Goal: Task Accomplishment & Management: Manage account settings

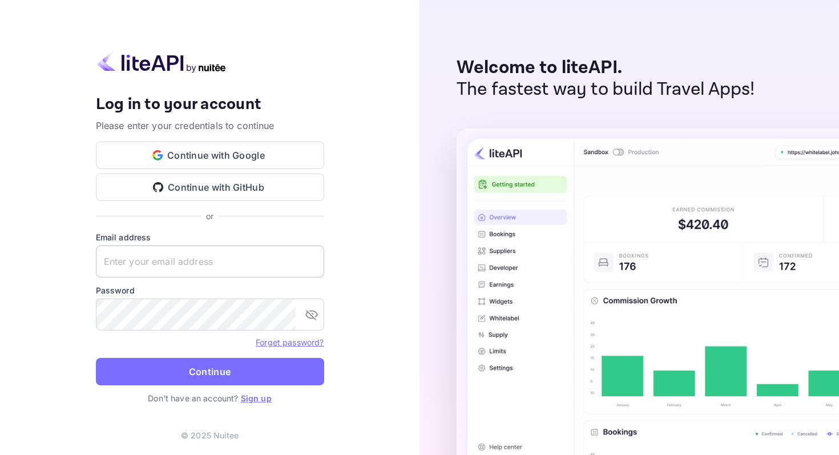
click at [190, 262] on input "text" at bounding box center [210, 261] width 228 height 32
type input "[EMAIL_ADDRESS][DOMAIN_NAME]"
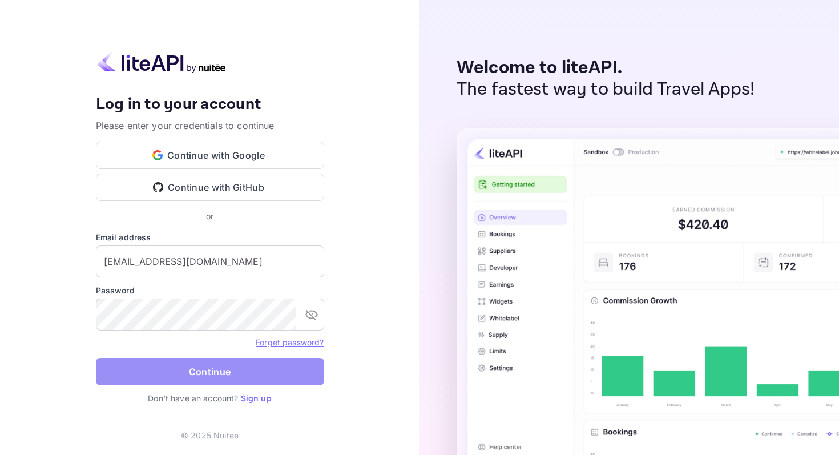
click at [252, 376] on button "Continue" at bounding box center [210, 371] width 228 height 27
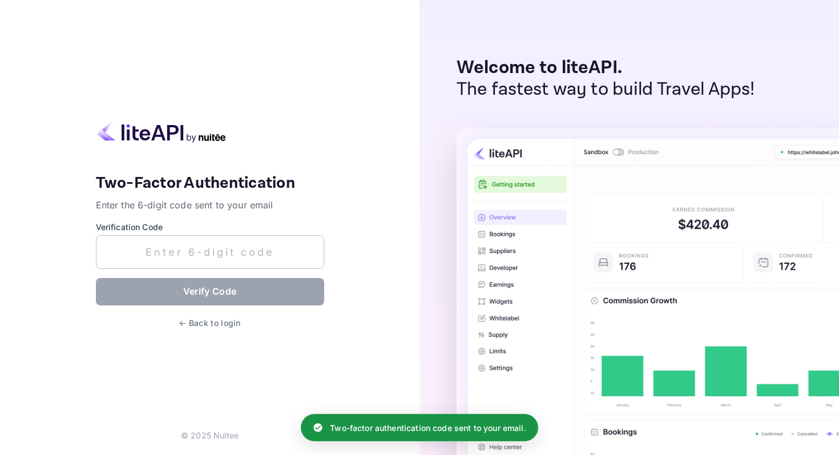
click at [175, 246] on input "text" at bounding box center [210, 252] width 228 height 34
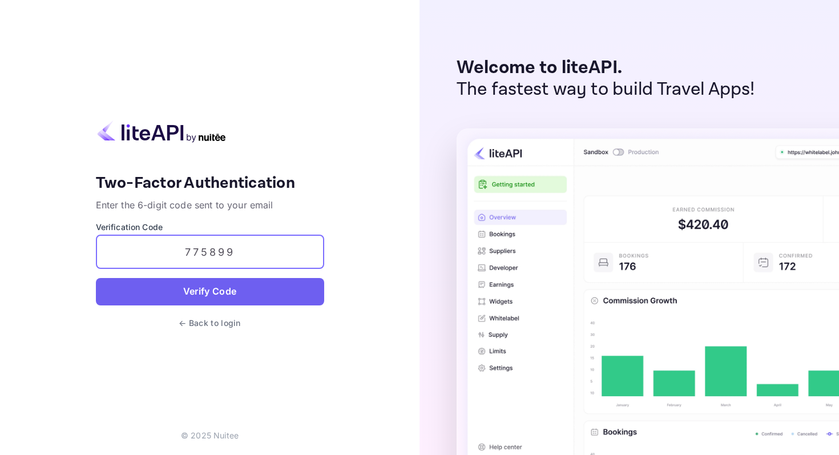
type input "775899"
click at [166, 296] on button "Verify Code" at bounding box center [210, 291] width 228 height 27
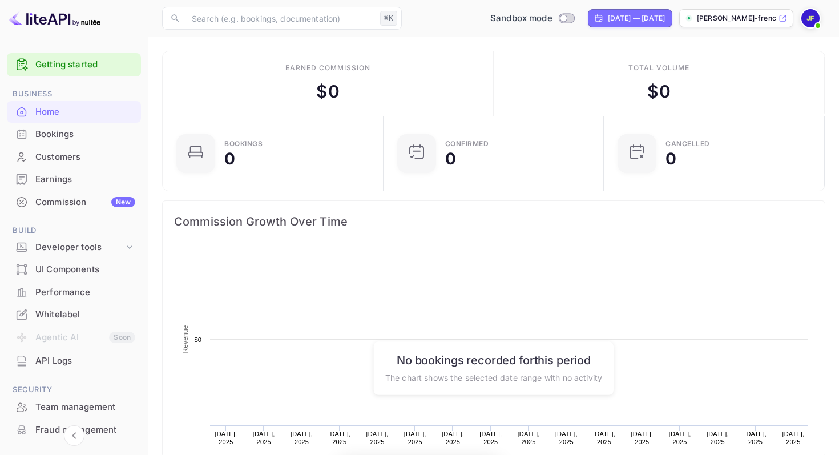
scroll to position [185, 214]
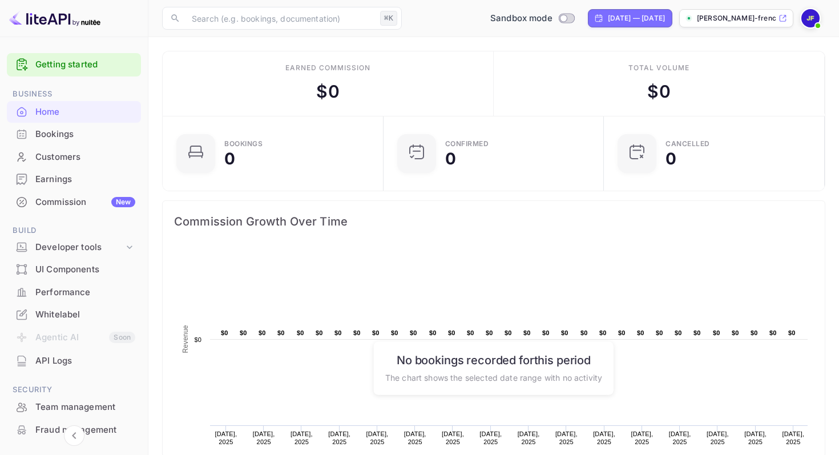
click at [56, 313] on div "Whitelabel" at bounding box center [85, 314] width 100 height 13
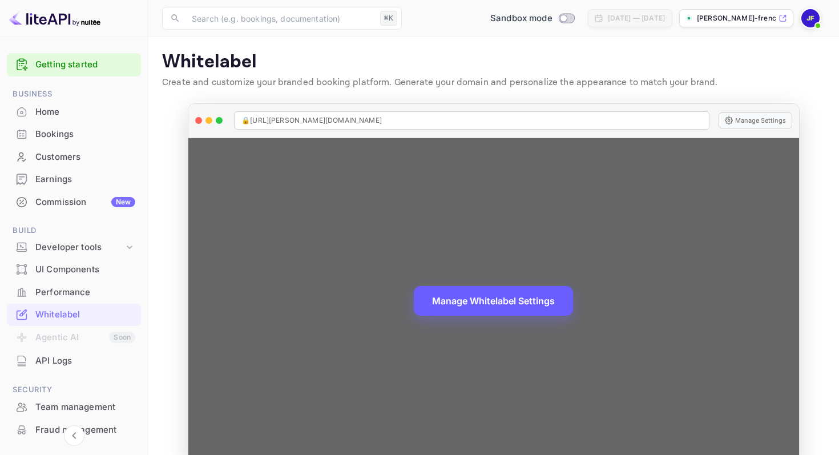
click at [478, 298] on button "Manage Whitelabel Settings" at bounding box center [493, 301] width 159 height 30
